Goal: Task Accomplishment & Management: Manage account settings

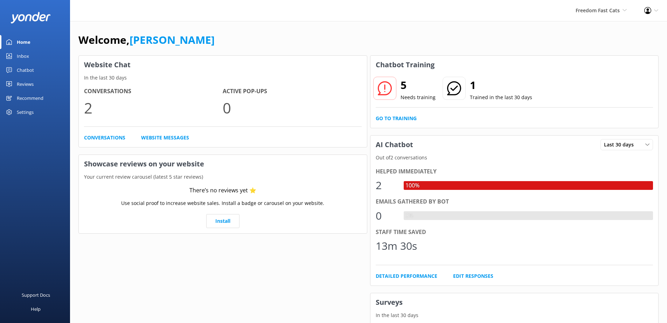
click at [26, 112] on div "Settings" at bounding box center [25, 112] width 17 height 14
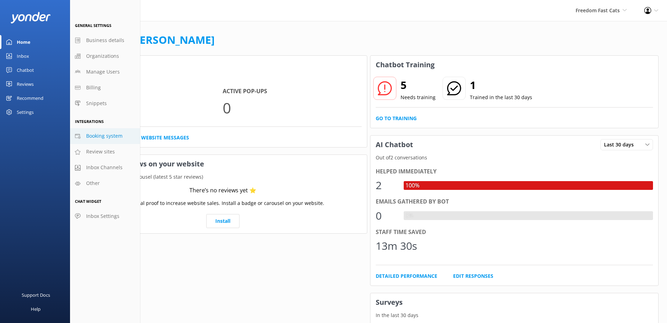
click at [110, 136] on span "Booking system" at bounding box center [104, 136] width 36 height 8
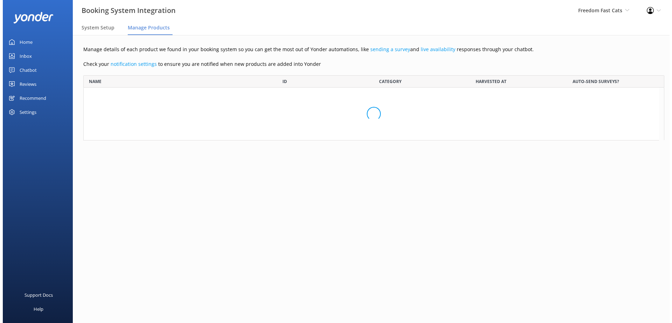
scroll to position [567, 571]
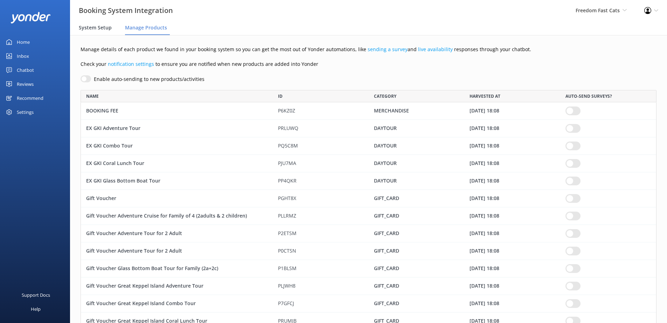
click at [100, 26] on span "System Setup" at bounding box center [95, 27] width 33 height 7
